Goal: Task Accomplishment & Management: Use online tool/utility

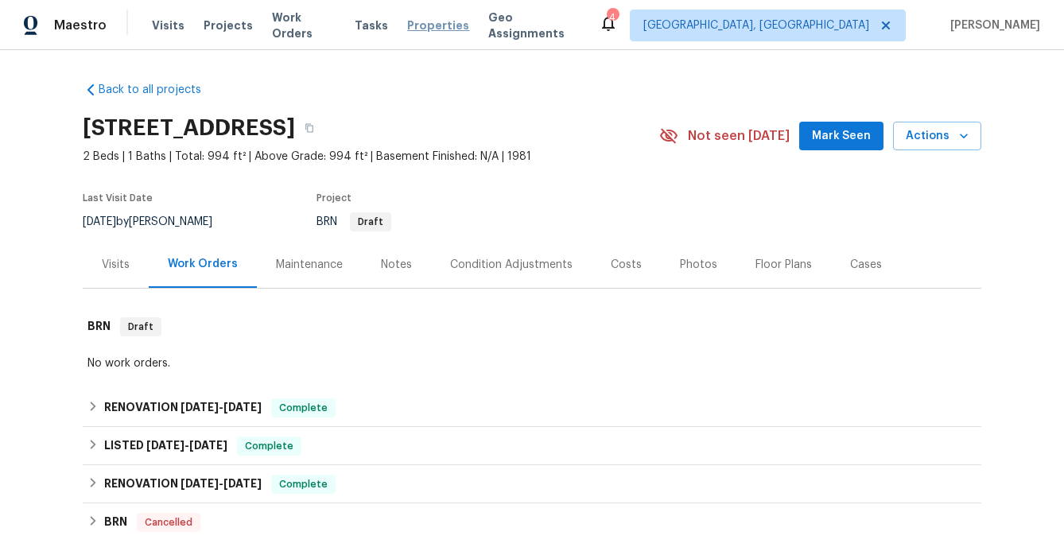
click at [449, 23] on span "Properties" at bounding box center [438, 26] width 62 height 16
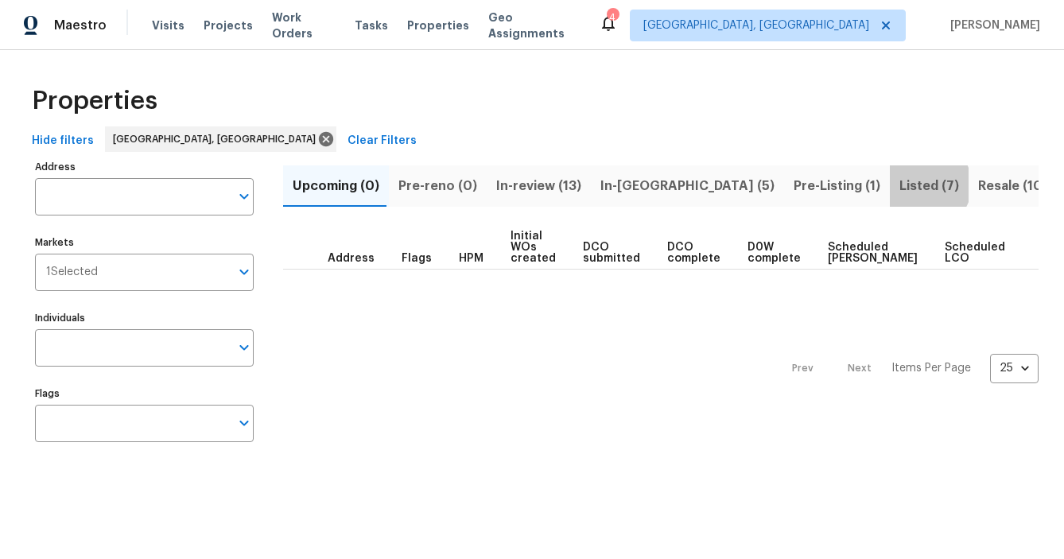
click at [900, 185] on span "Listed (7)" at bounding box center [930, 186] width 60 height 22
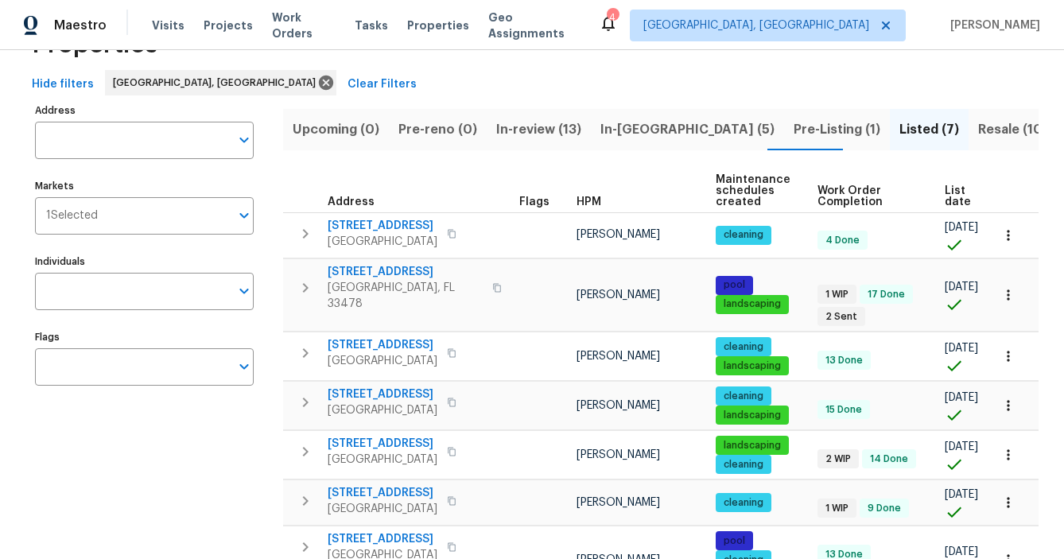
scroll to position [148, 0]
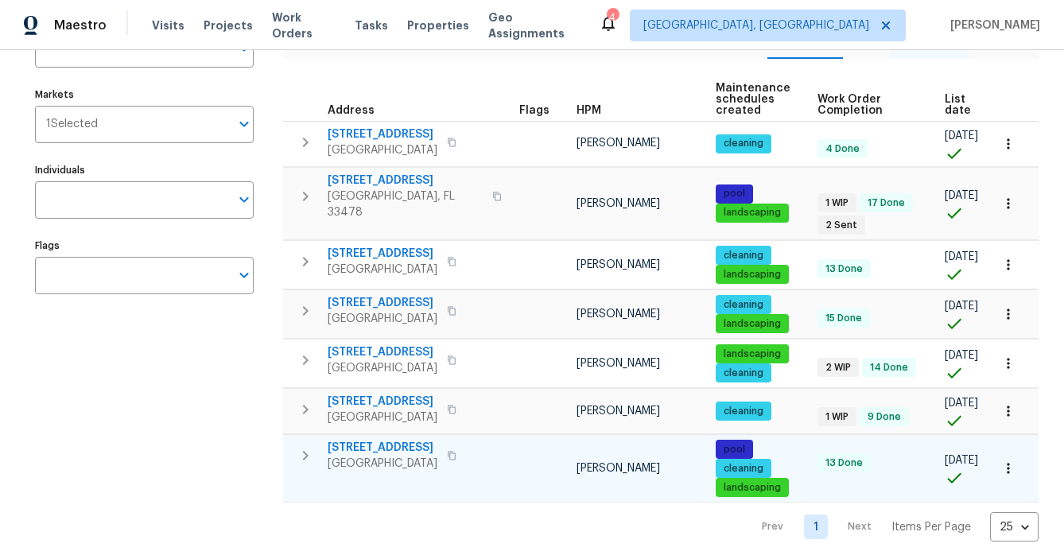
click at [367, 445] on span "232 NW 25th St" at bounding box center [383, 448] width 110 height 16
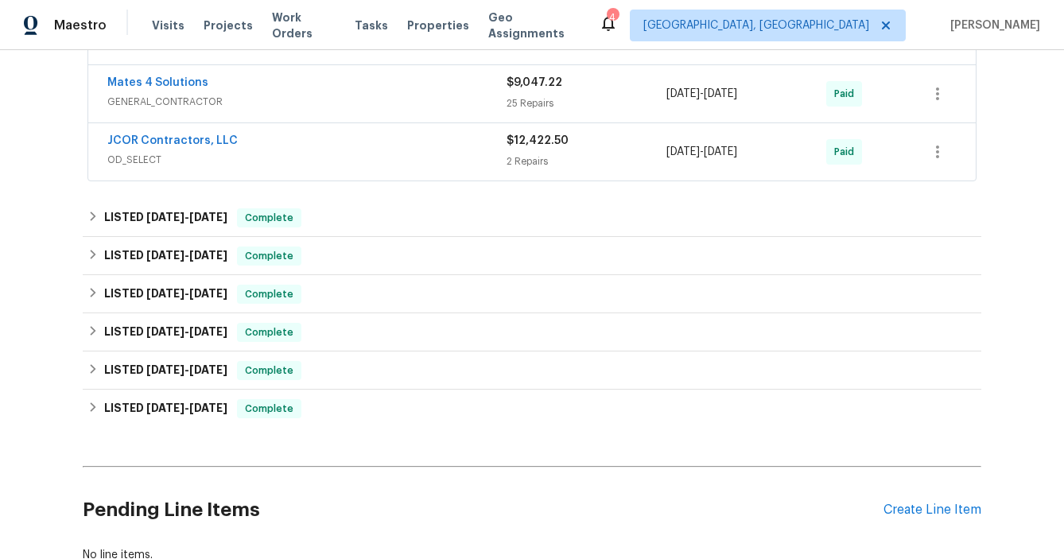
scroll to position [414, 0]
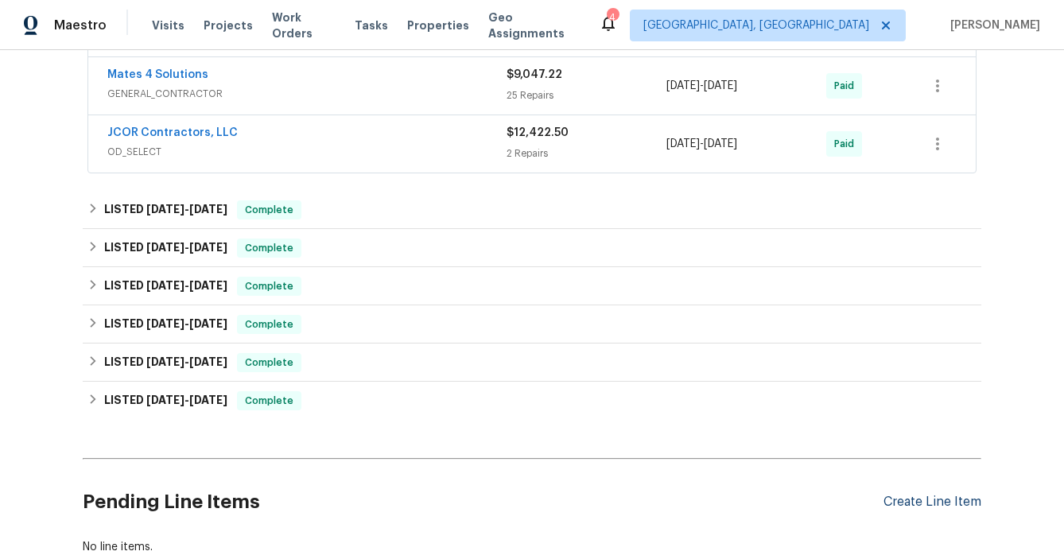
click at [963, 503] on div "Create Line Item" at bounding box center [933, 502] width 98 height 15
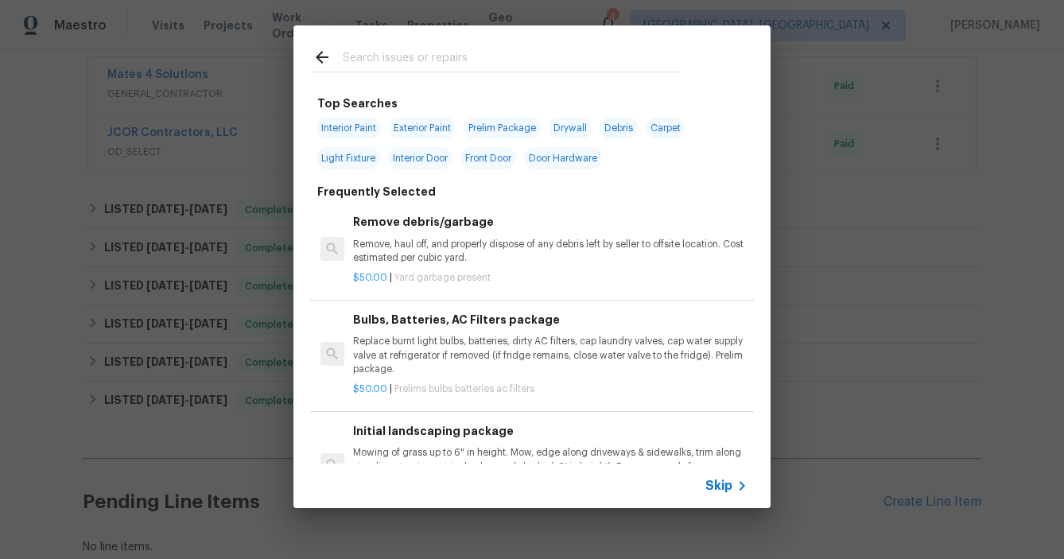
click at [378, 62] on input "text" at bounding box center [511, 60] width 337 height 24
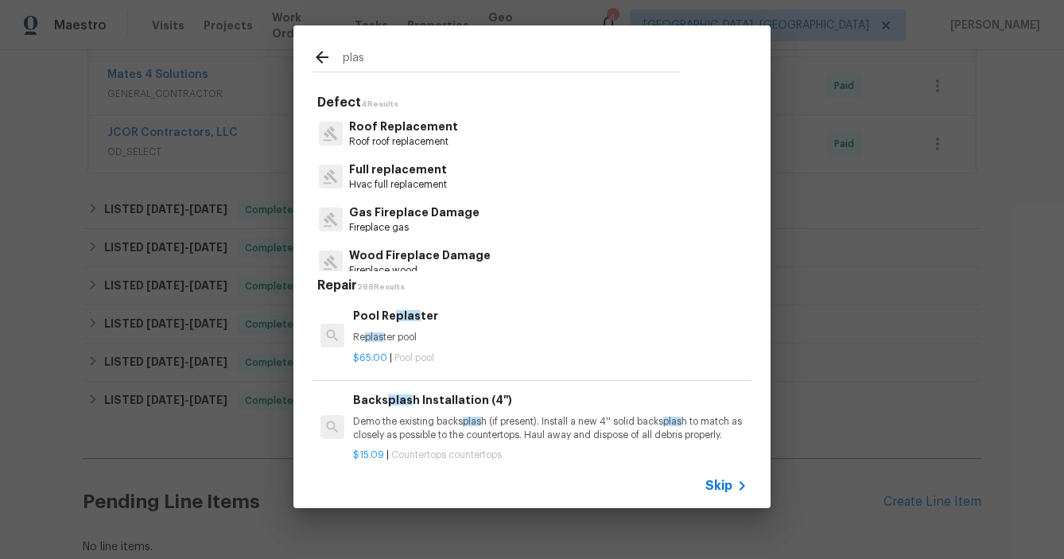
scroll to position [13, 0]
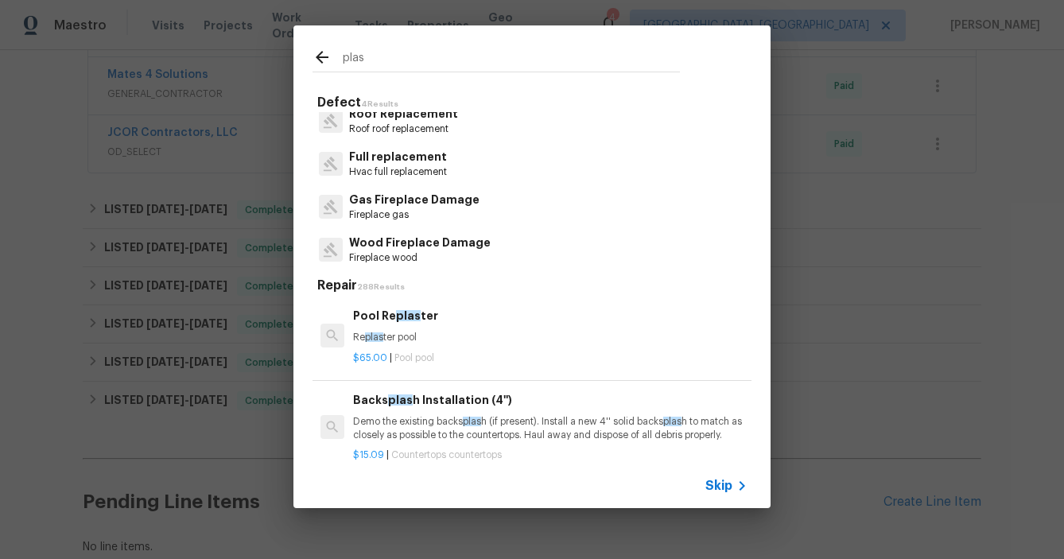
type input "plas"
click at [411, 320] on span "plas" at bounding box center [408, 315] width 25 height 11
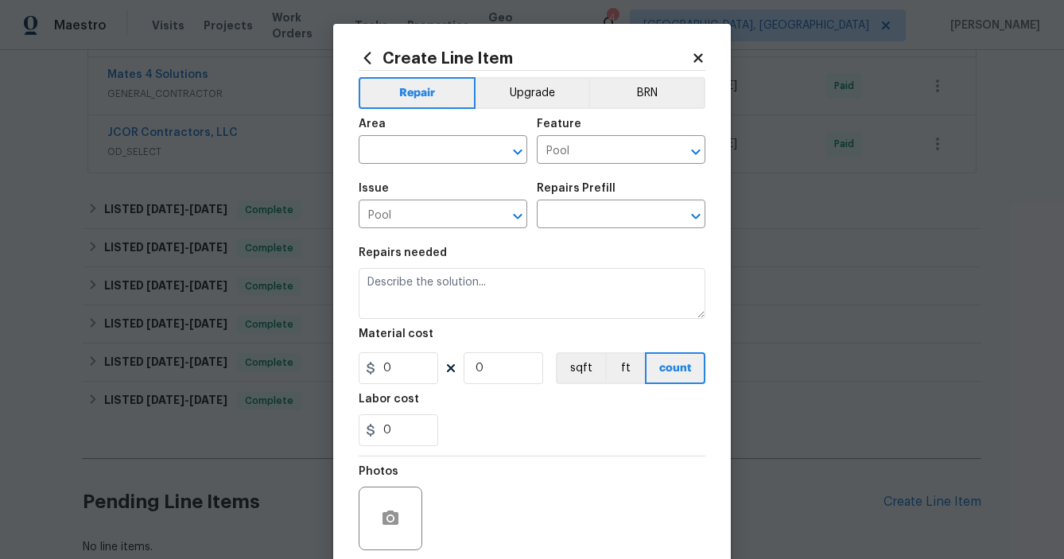
type input "Pool Replaster $65.00"
type textarea "Replaster pool"
type input "65"
type input "1"
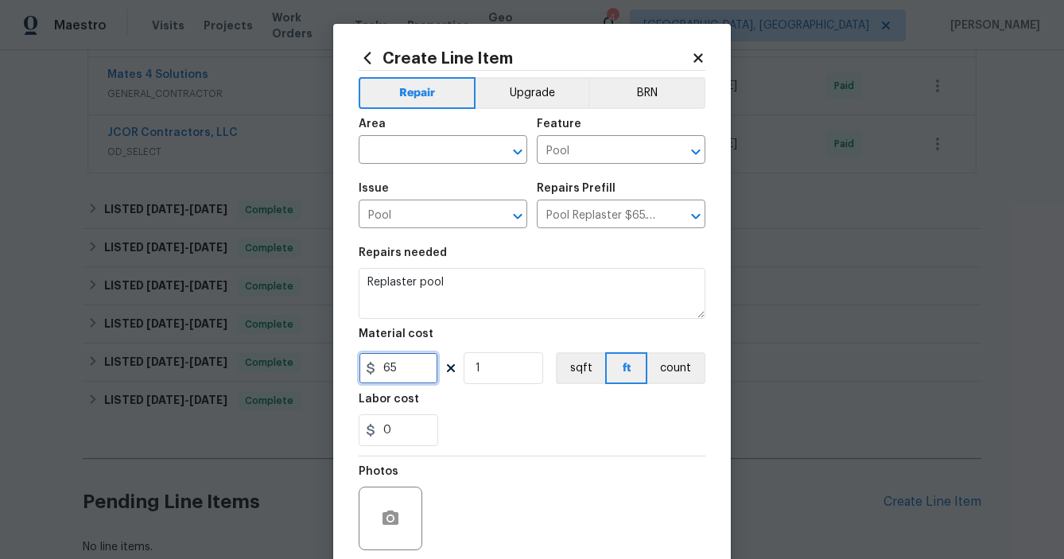
click at [411, 368] on input "65" at bounding box center [399, 368] width 80 height 32
type input "6500"
click at [394, 516] on icon "button" at bounding box center [391, 518] width 16 height 14
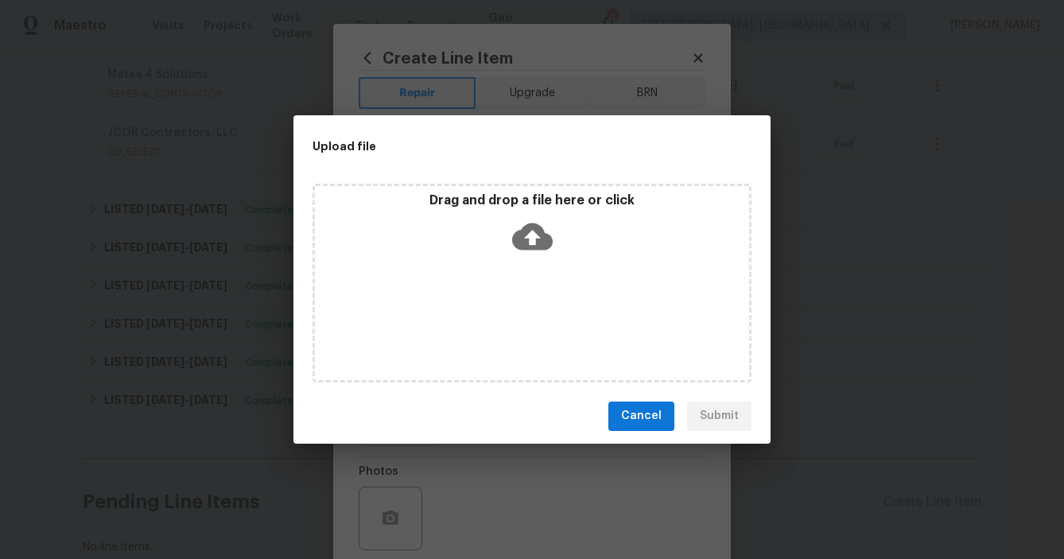
click at [649, 416] on span "Cancel" at bounding box center [641, 416] width 41 height 20
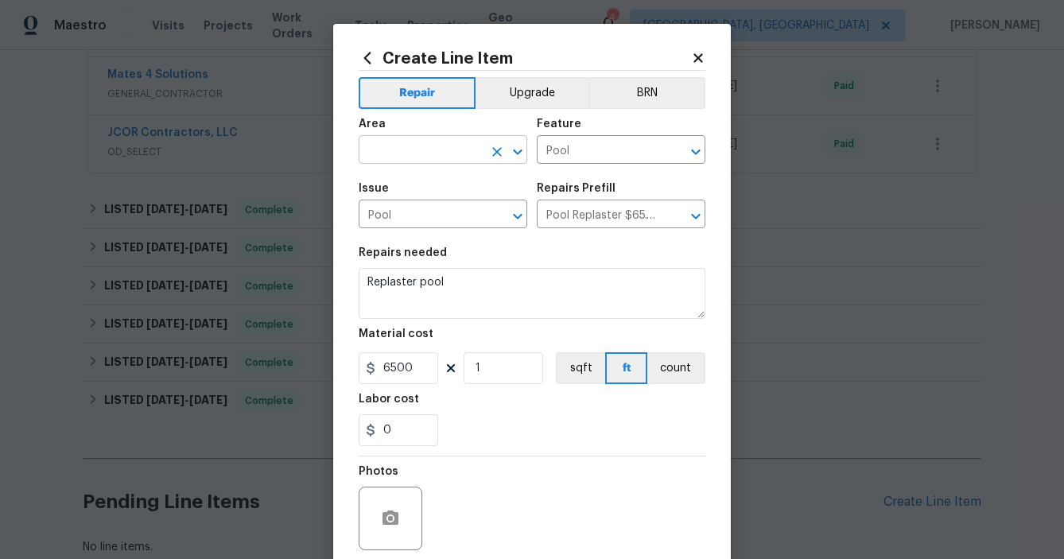
click at [435, 155] on input "text" at bounding box center [421, 151] width 124 height 25
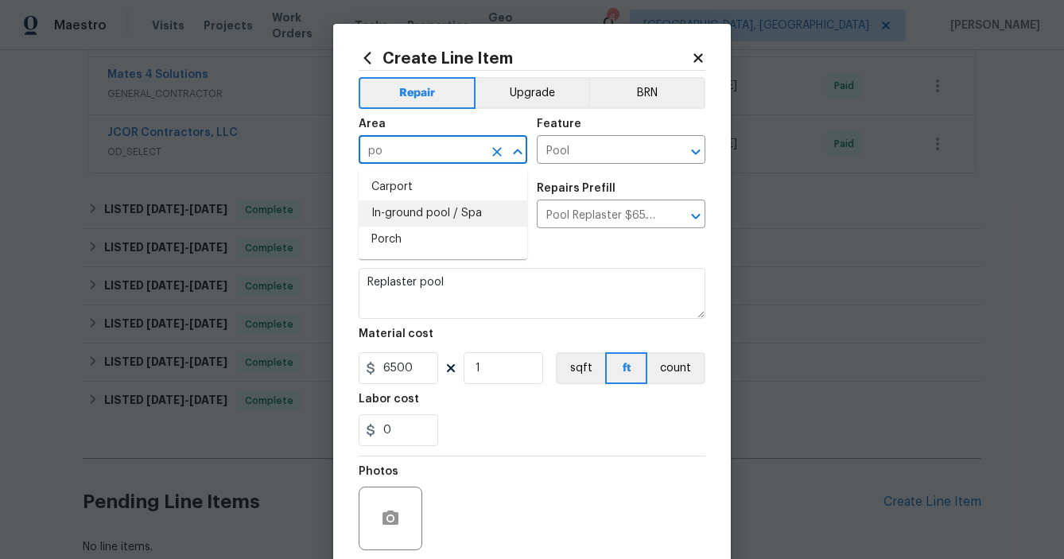
click at [406, 220] on li "In-ground pool / Spa" at bounding box center [443, 213] width 169 height 26
type input "In-ground pool / Spa"
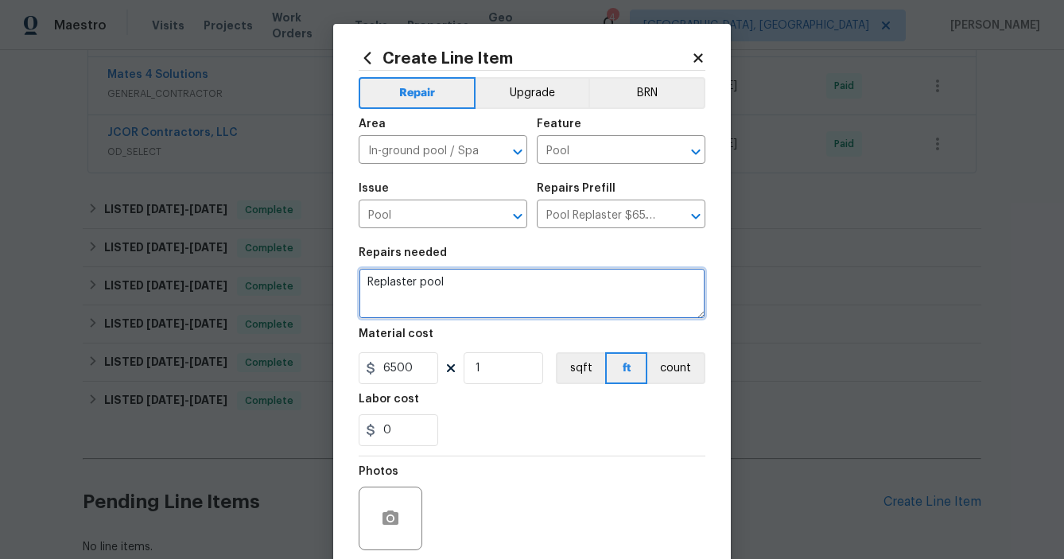
click at [470, 282] on textarea "Replaster pool" at bounding box center [532, 293] width 347 height 51
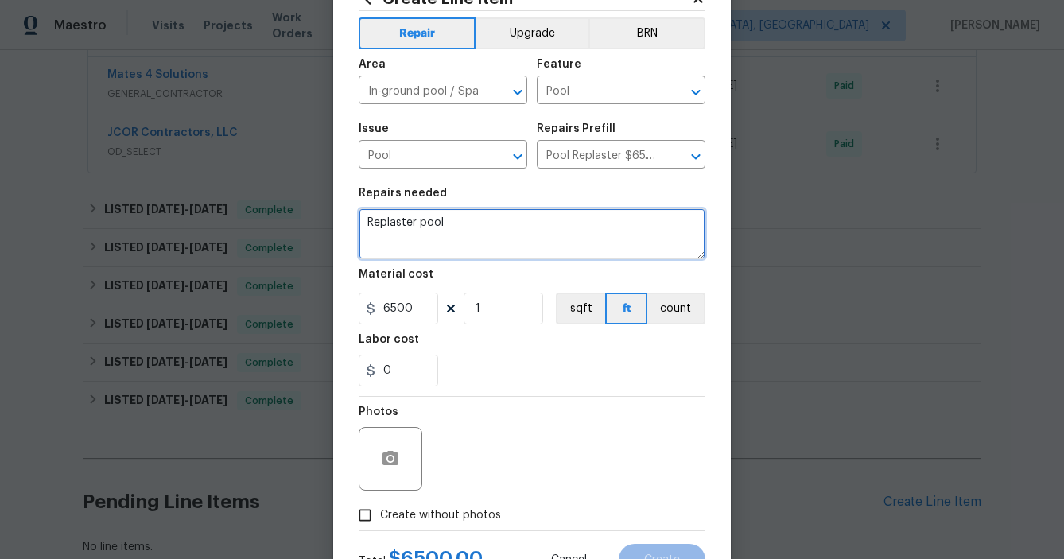
scroll to position [126, 0]
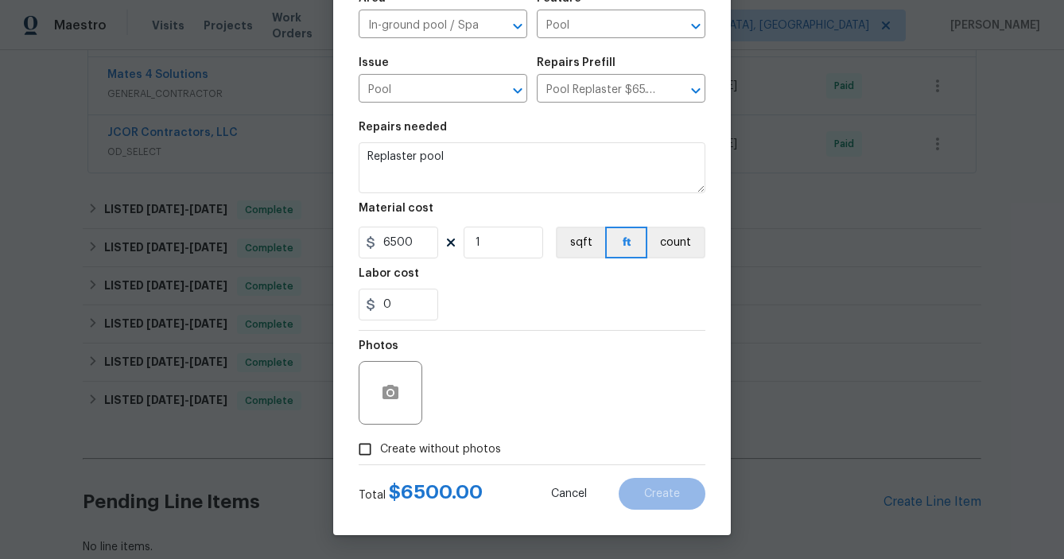
click at [381, 441] on span "Create without photos" at bounding box center [440, 449] width 121 height 17
click at [380, 441] on input "Create without photos" at bounding box center [365, 449] width 30 height 30
checkbox input "true"
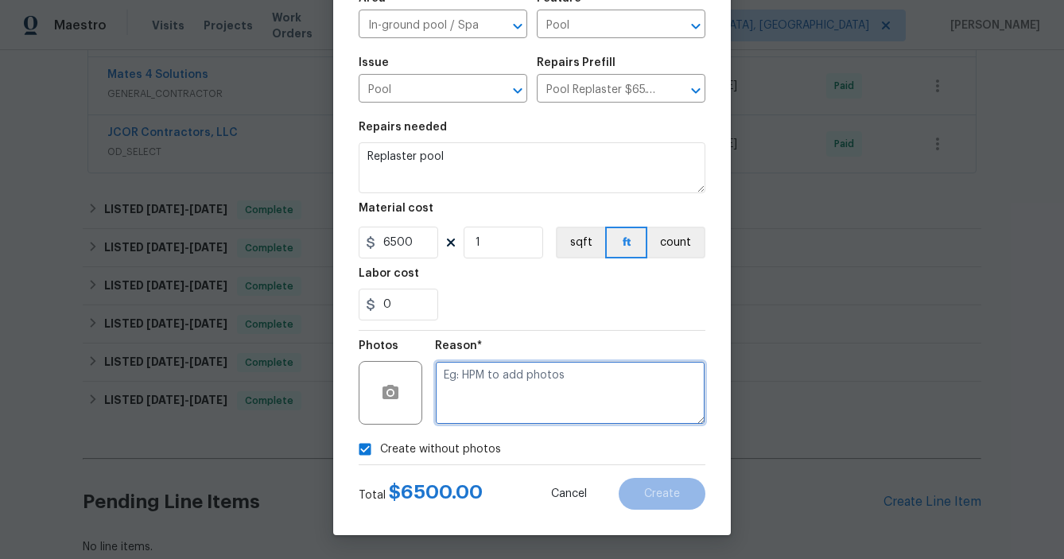
click at [526, 372] on textarea at bounding box center [570, 393] width 270 height 64
type textarea "Approved quote"
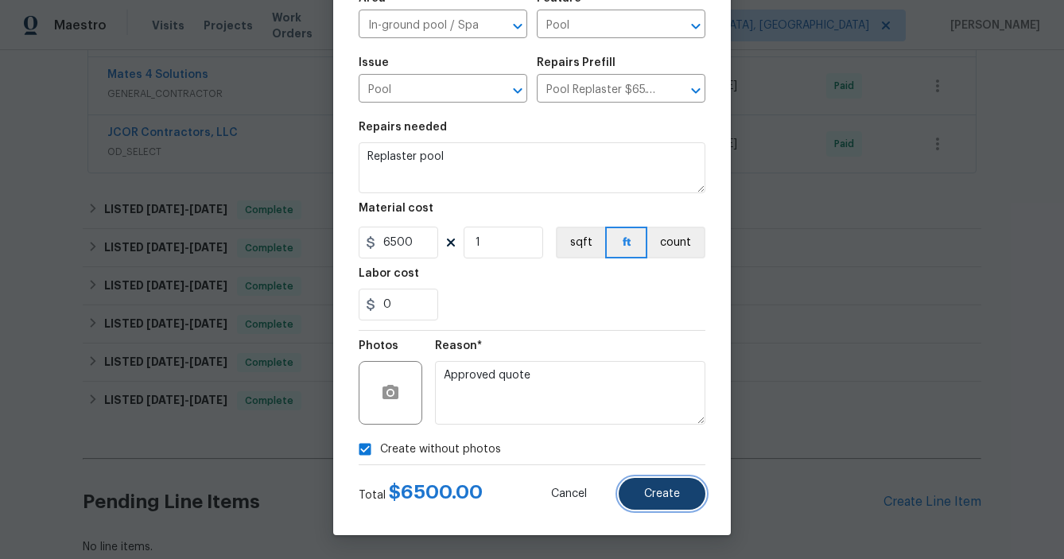
click at [659, 502] on button "Create" at bounding box center [662, 494] width 87 height 32
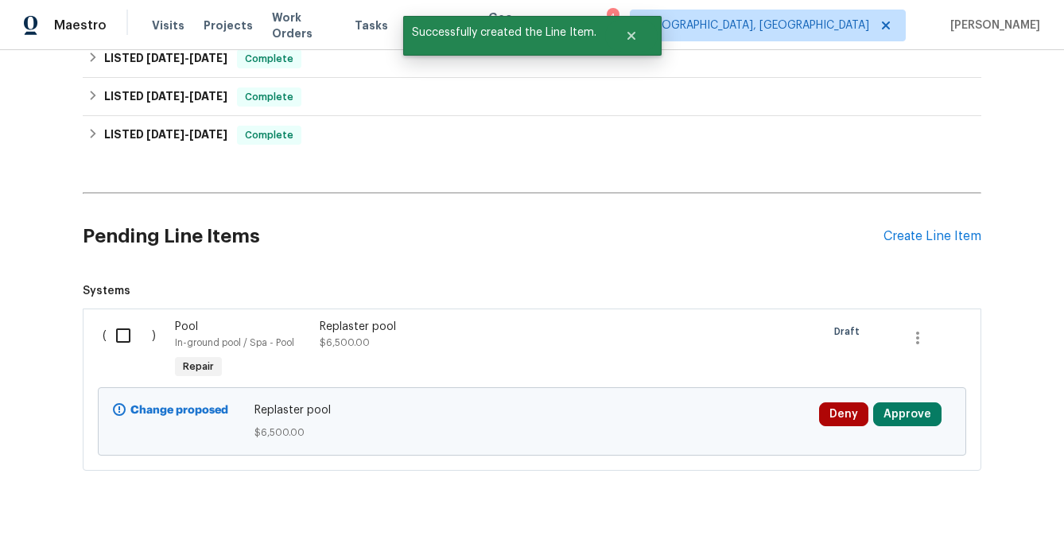
scroll to position [700, 0]
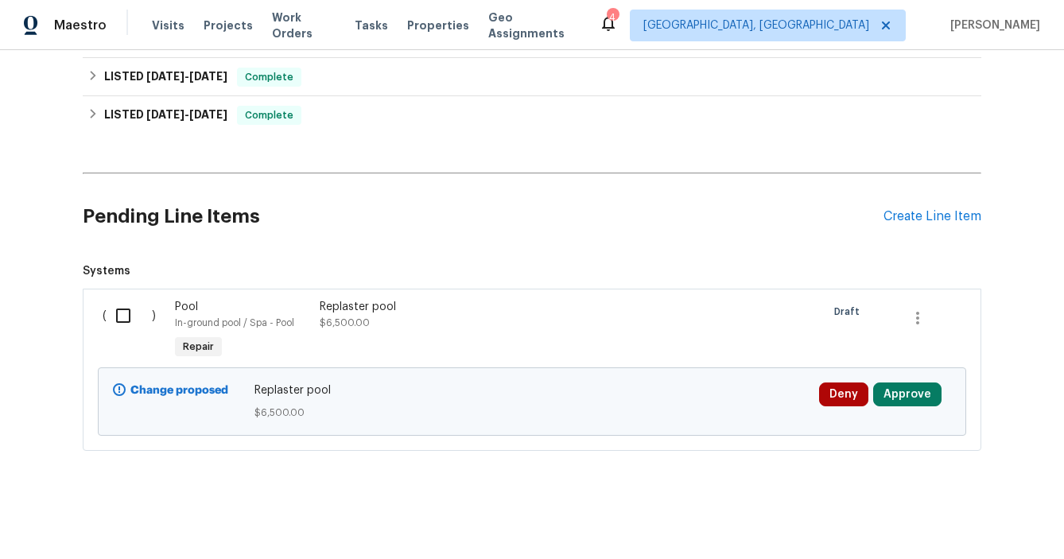
click at [291, 321] on span "In-ground pool / Spa - Pool" at bounding box center [234, 323] width 119 height 10
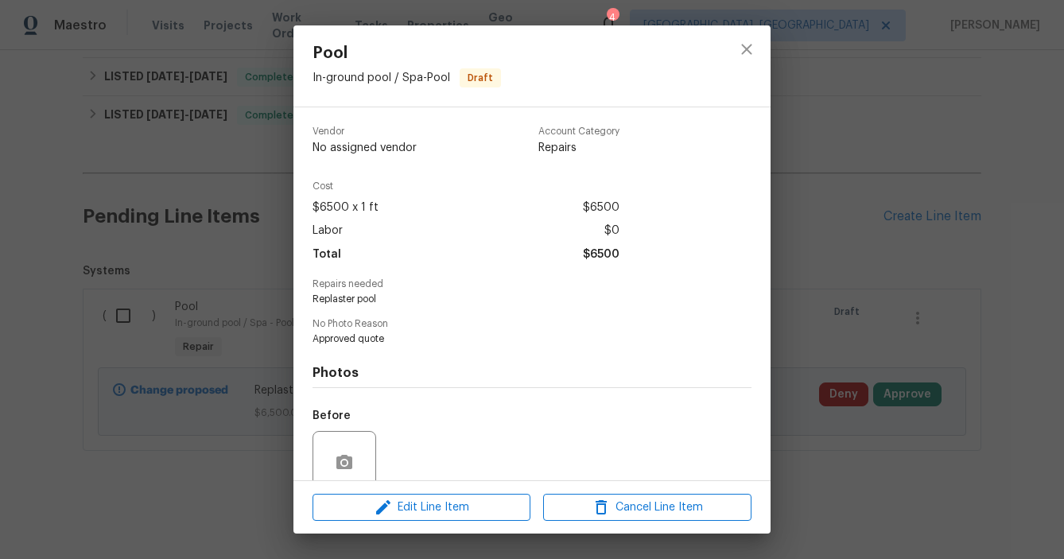
click at [230, 303] on div "Pool In-ground pool / Spa - Pool Draft Vendor No assigned vendor Account Catego…" at bounding box center [532, 279] width 1064 height 559
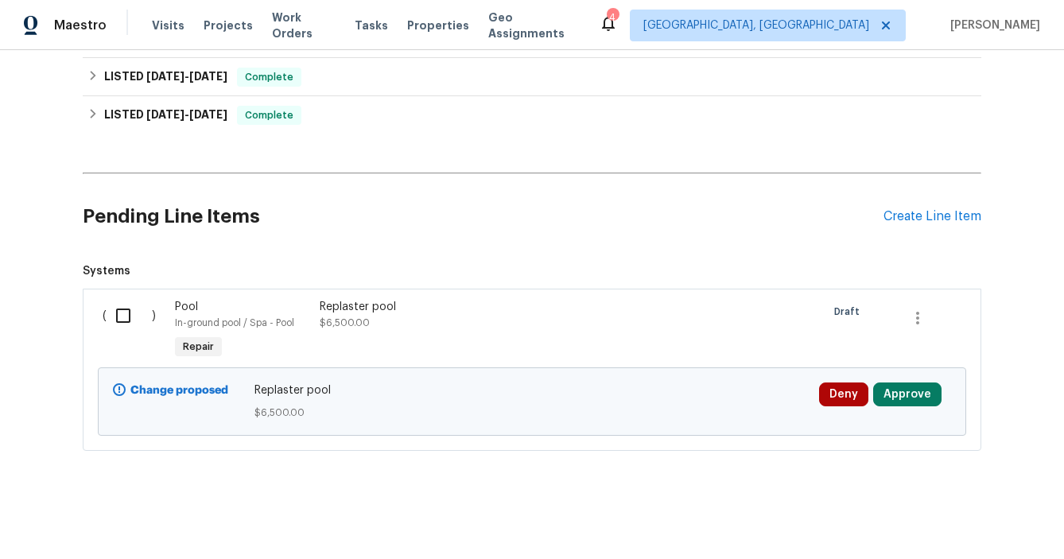
click at [107, 331] on input "checkbox" at bounding box center [129, 315] width 45 height 33
checkbox input "true"
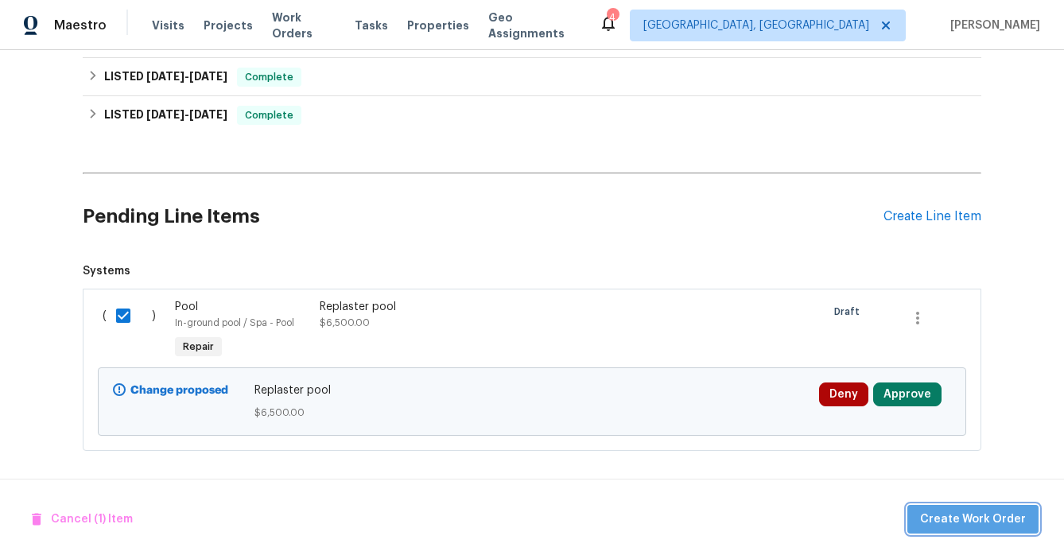
click at [986, 513] on span "Create Work Order" at bounding box center [973, 520] width 106 height 20
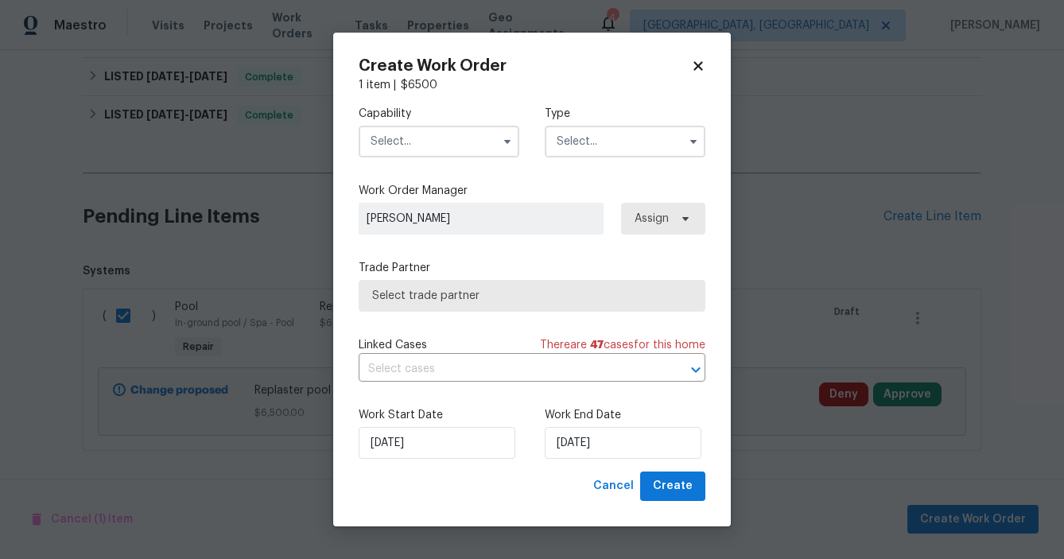
click at [431, 132] on input "text" at bounding box center [439, 142] width 161 height 32
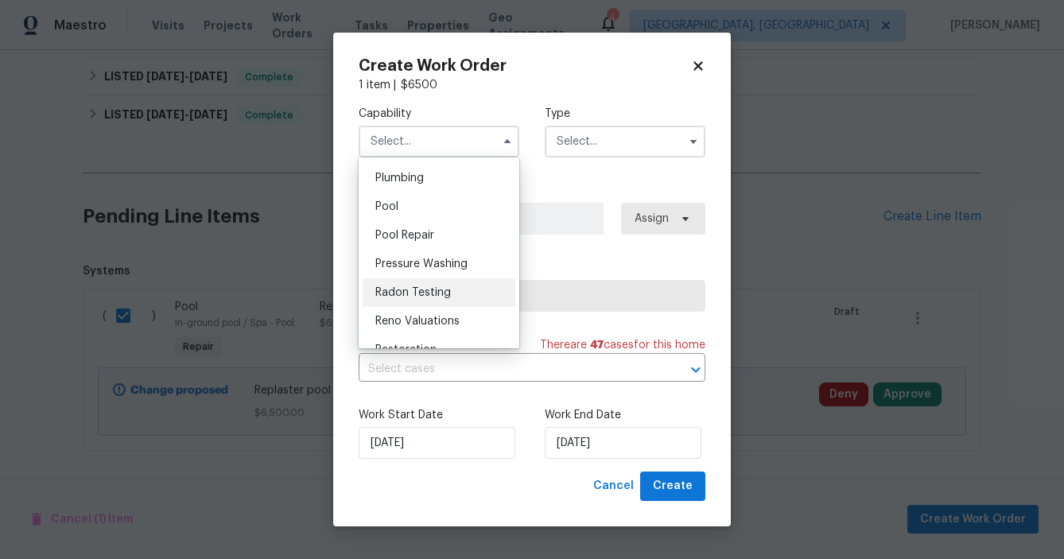
scroll to position [1410, 0]
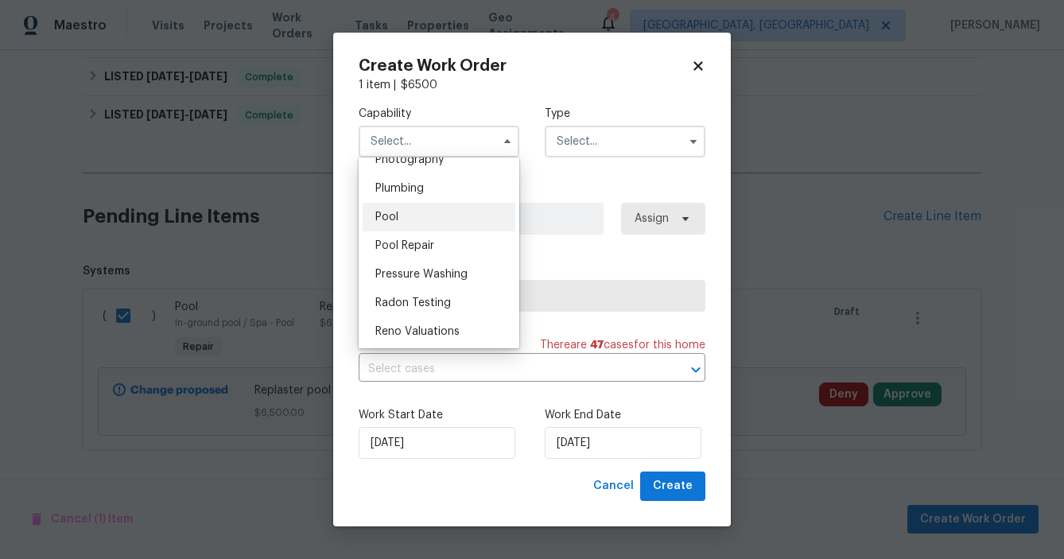
click at [382, 214] on span "Pool" at bounding box center [386, 217] width 23 height 11
type input "Pool"
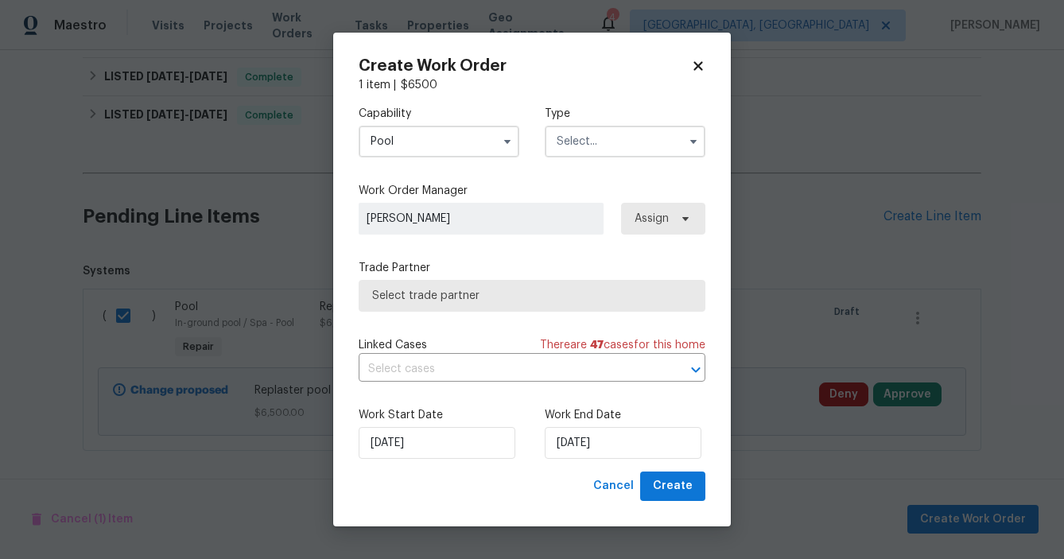
click at [606, 149] on input "text" at bounding box center [625, 142] width 161 height 32
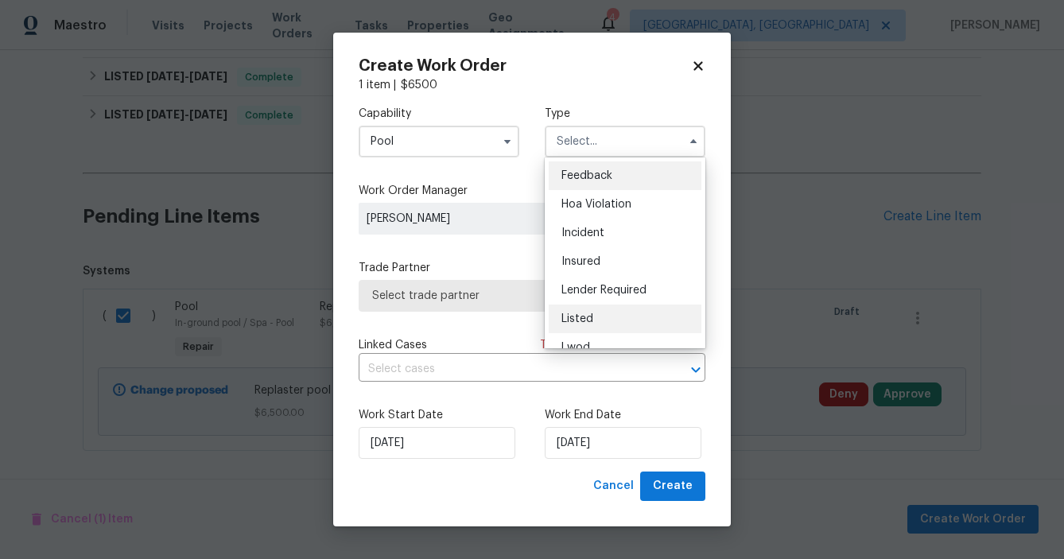
click at [599, 319] on div "Listed" at bounding box center [625, 319] width 153 height 29
type input "Listed"
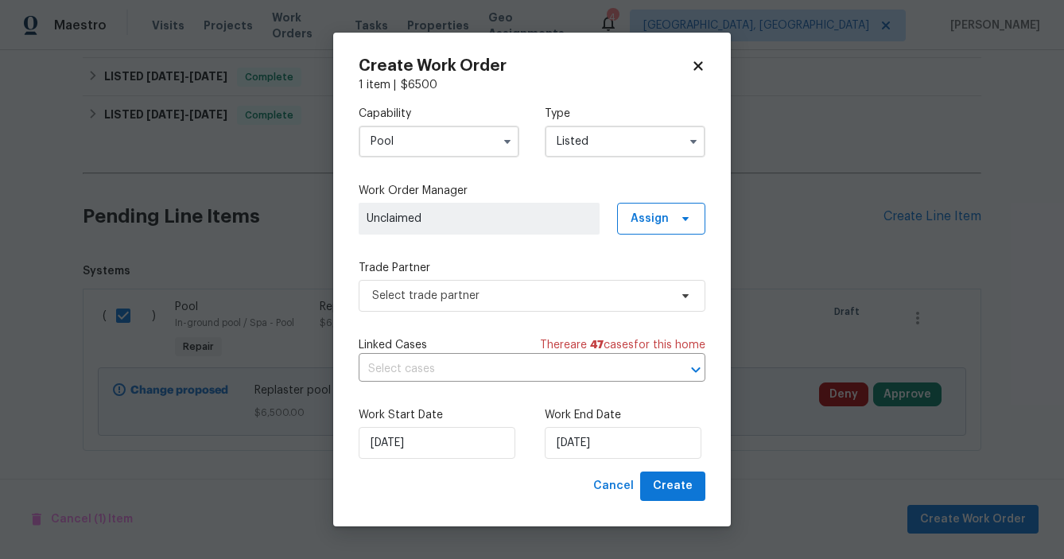
click at [424, 311] on div "Capability Pool Type Listed Work Order Manager Unclaimed Assign Trade Partner S…" at bounding box center [532, 282] width 347 height 379
click at [424, 309] on span "Select trade partner" at bounding box center [532, 296] width 347 height 32
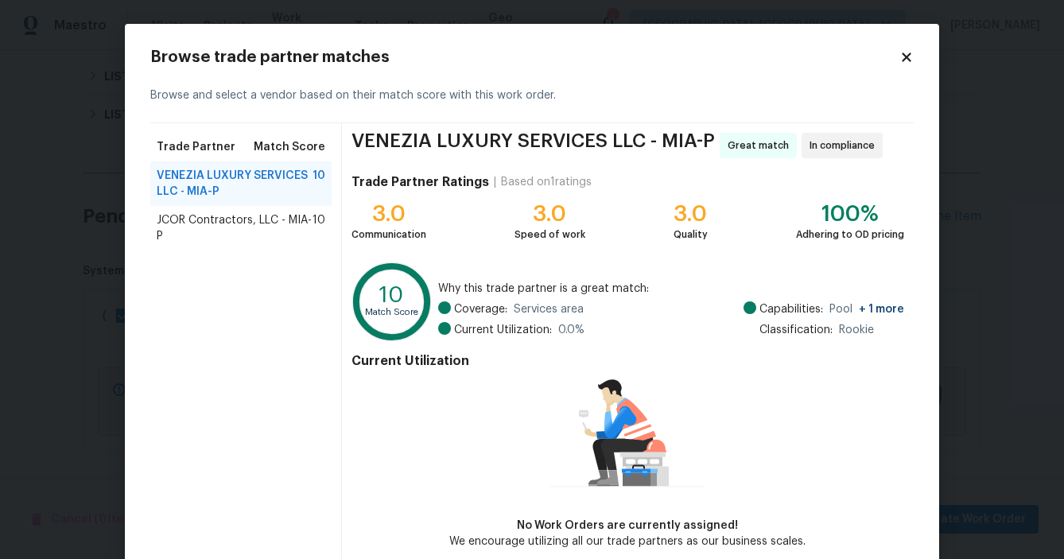
click at [209, 212] on span "JCOR Contractors, LLC - MIA-P" at bounding box center [235, 228] width 156 height 32
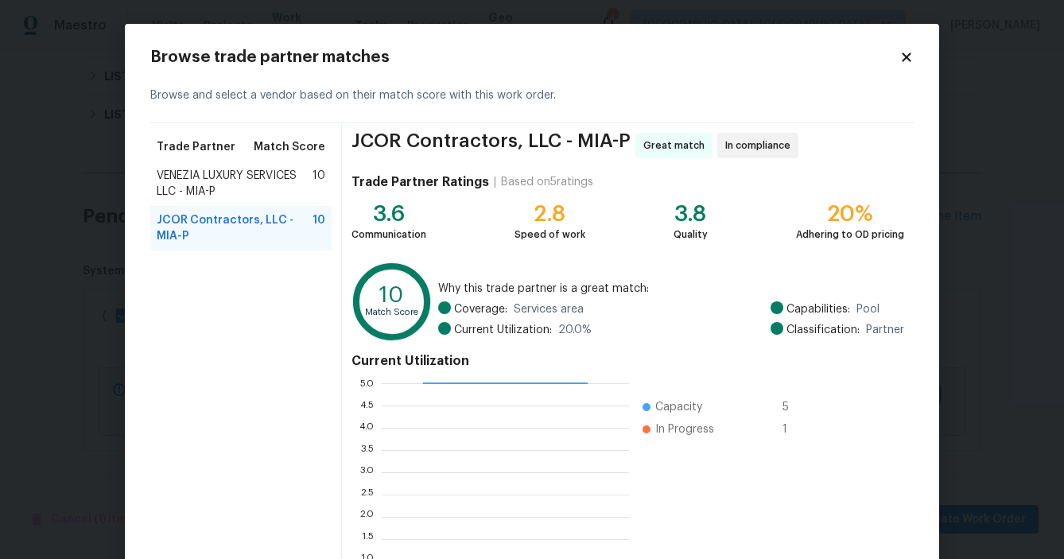
scroll to position [142, 0]
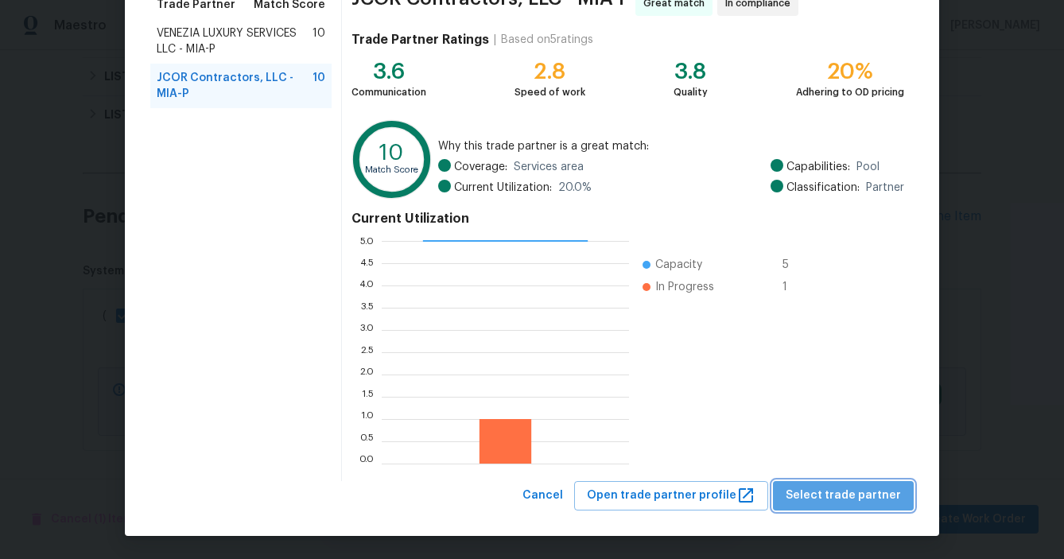
click at [863, 501] on span "Select trade partner" at bounding box center [843, 496] width 115 height 20
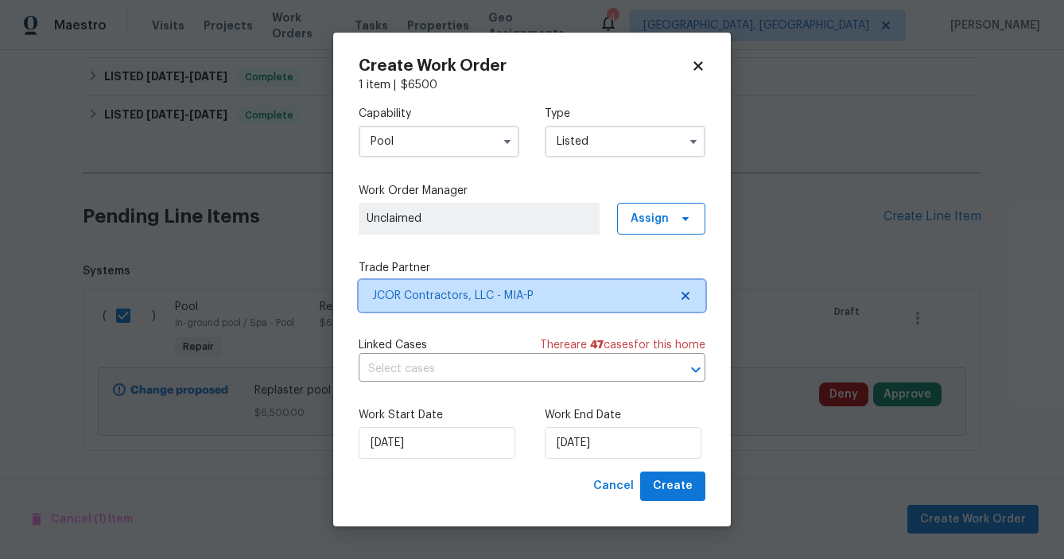
scroll to position [0, 0]
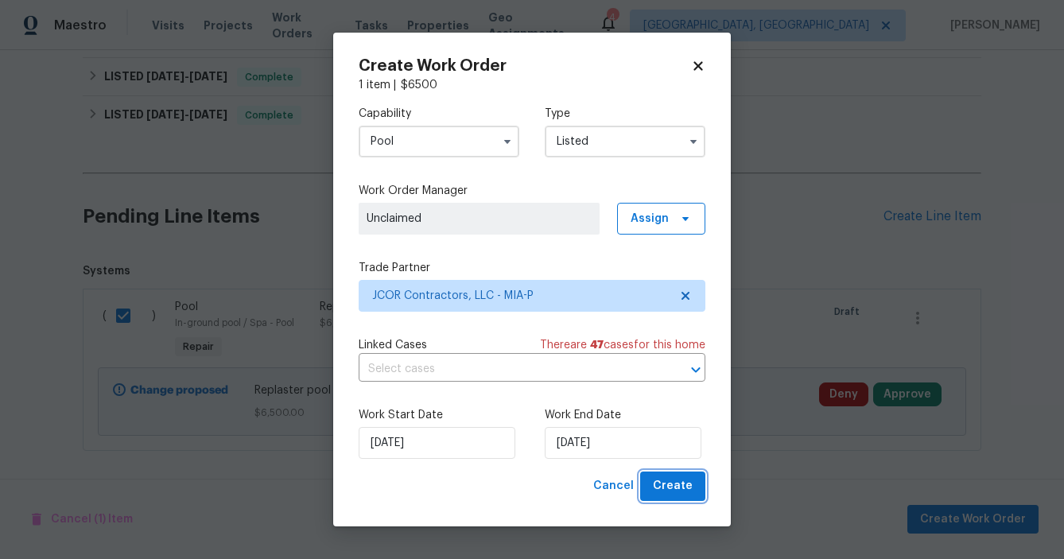
click at [684, 486] on span "Create" at bounding box center [673, 486] width 40 height 20
checkbox input "false"
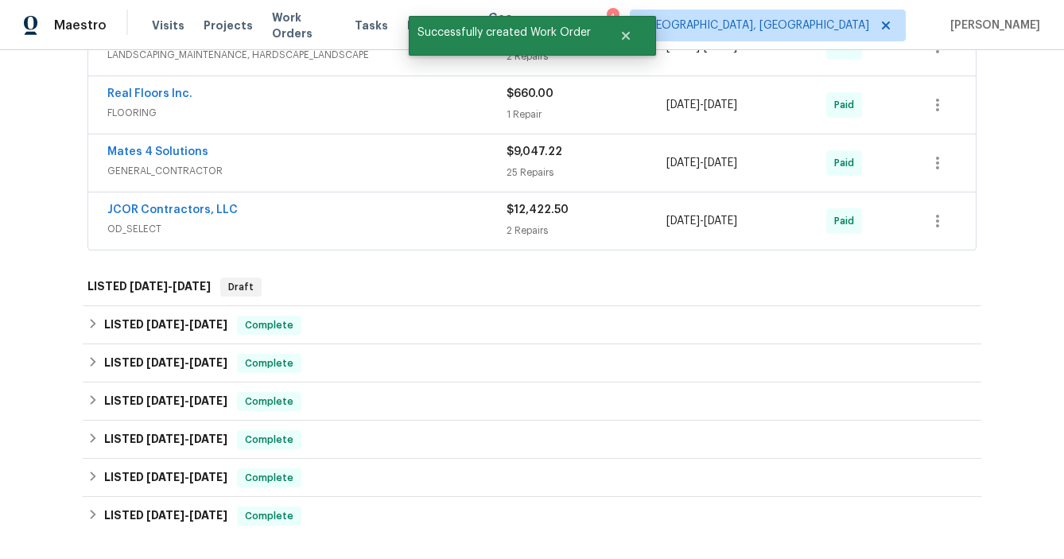
scroll to position [518, 0]
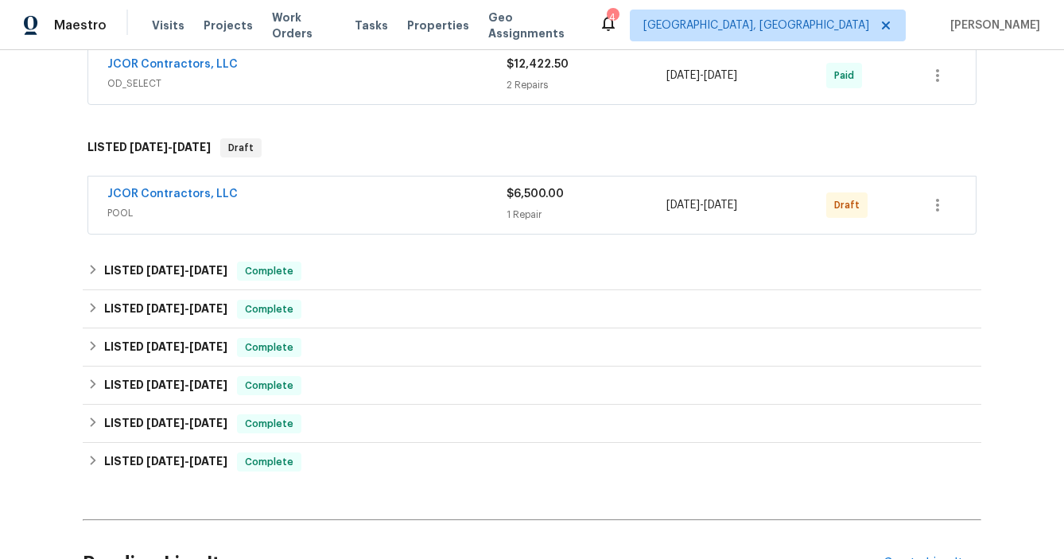
scroll to position [482, 0]
click at [935, 201] on icon "button" at bounding box center [937, 205] width 19 height 19
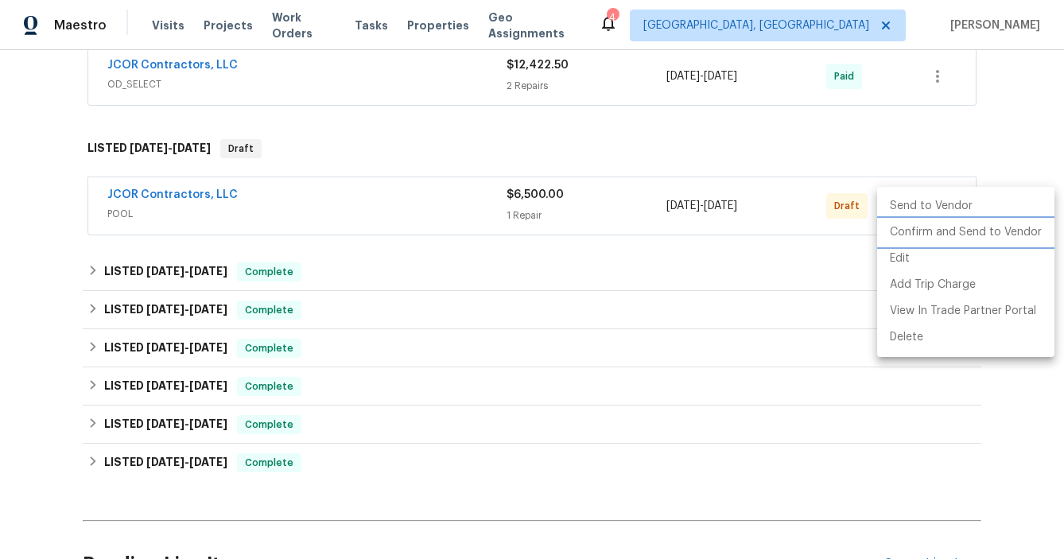
click at [925, 230] on li "Confirm and Send to Vendor" at bounding box center [965, 233] width 177 height 26
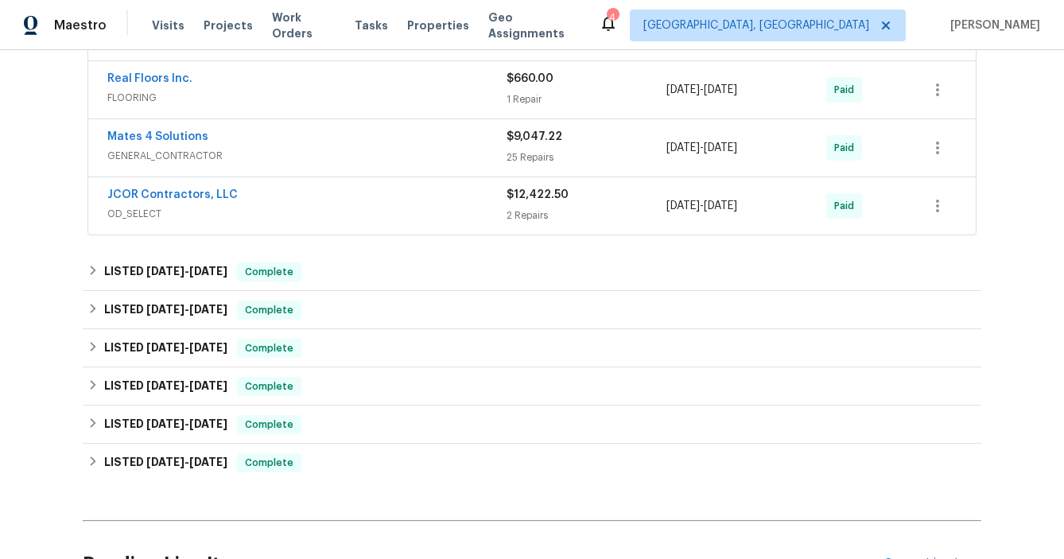
scroll to position [648, 0]
